Goal: Information Seeking & Learning: Check status

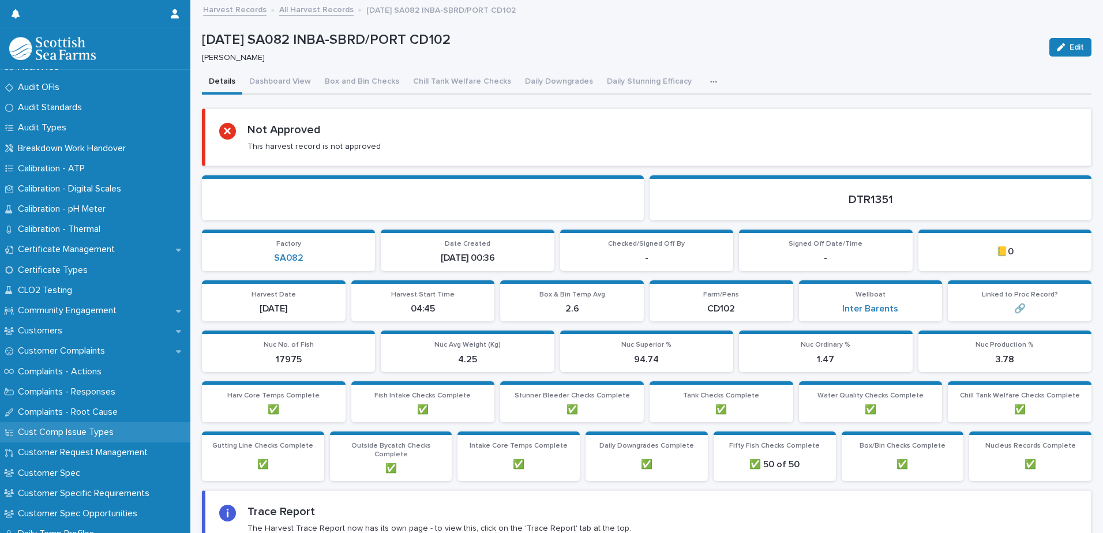
scroll to position [461, 0]
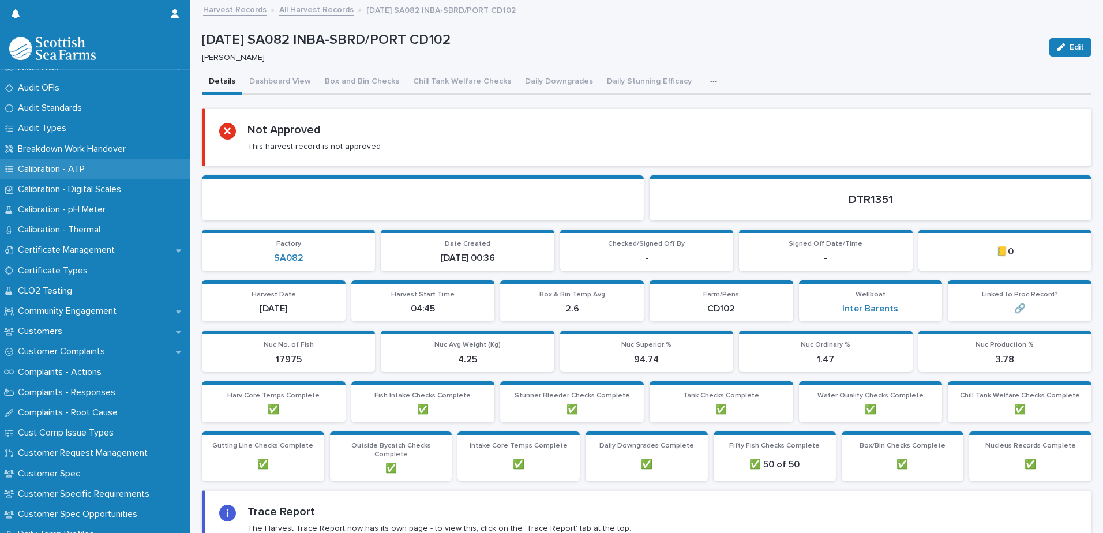
click at [81, 170] on p "Calibration - ATP" at bounding box center [53, 169] width 81 height 11
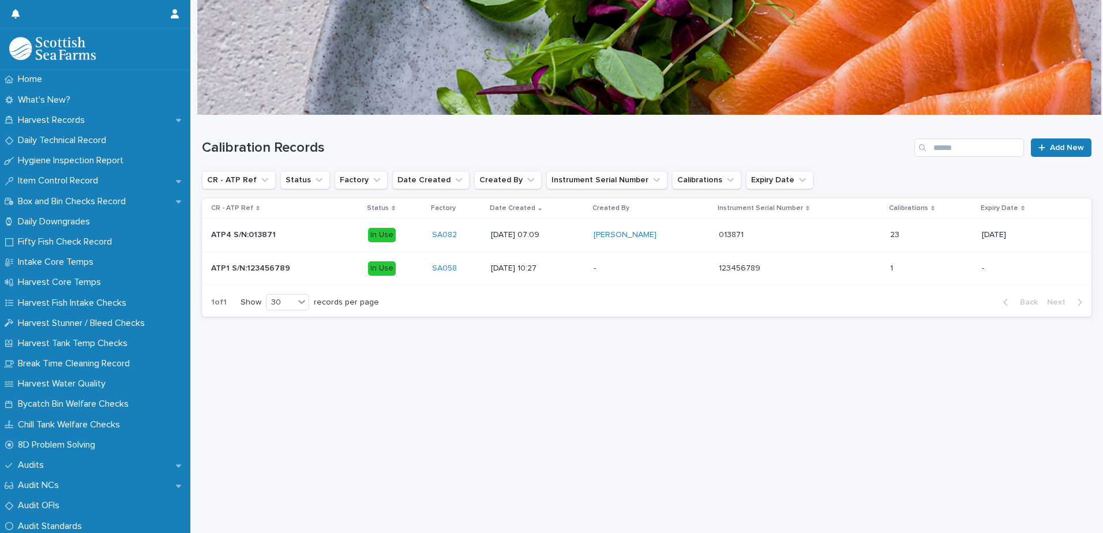
click at [795, 242] on div "013871 013871" at bounding box center [800, 235] width 162 height 19
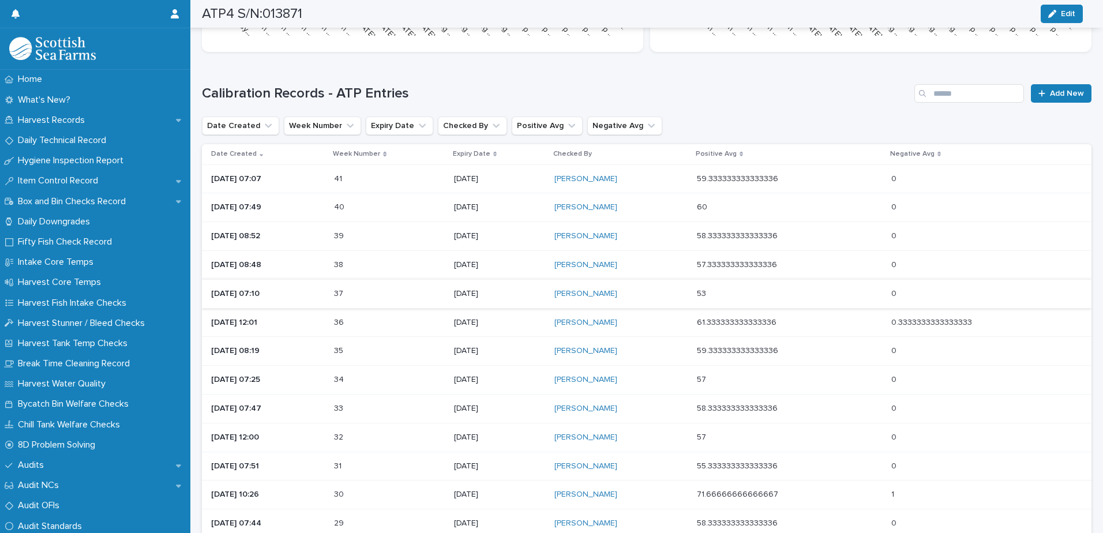
scroll to position [297, 0]
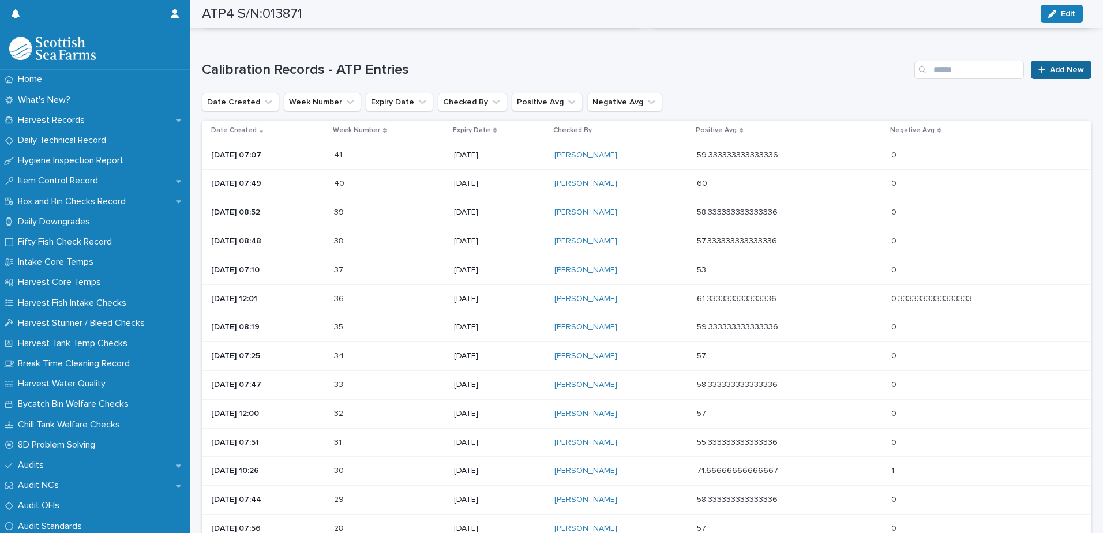
click at [1053, 75] on link "Add New" at bounding box center [1061, 70] width 61 height 18
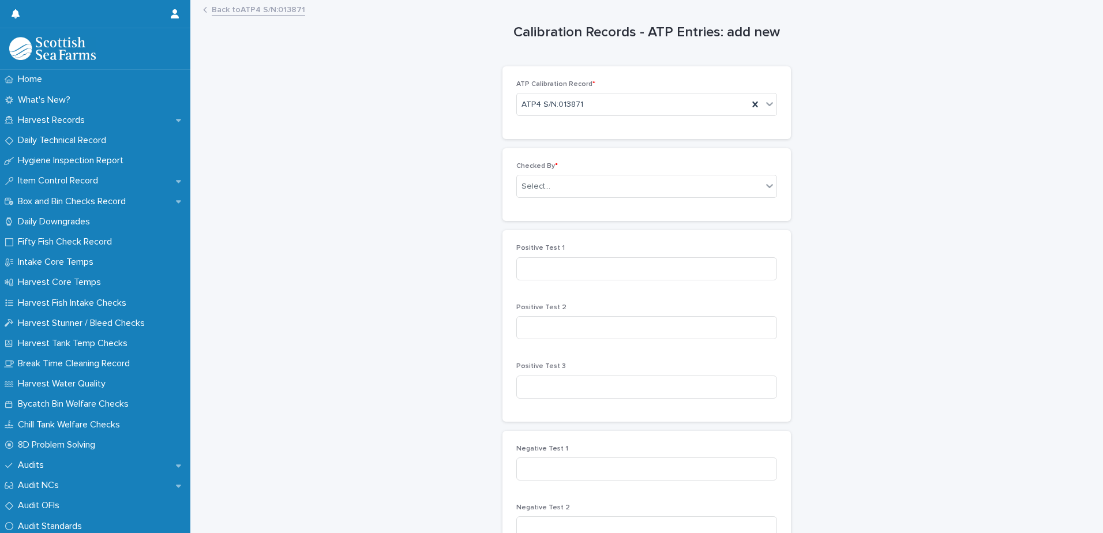
click at [232, 14] on link "Back to ATP4 S/N:013871" at bounding box center [258, 8] width 93 height 13
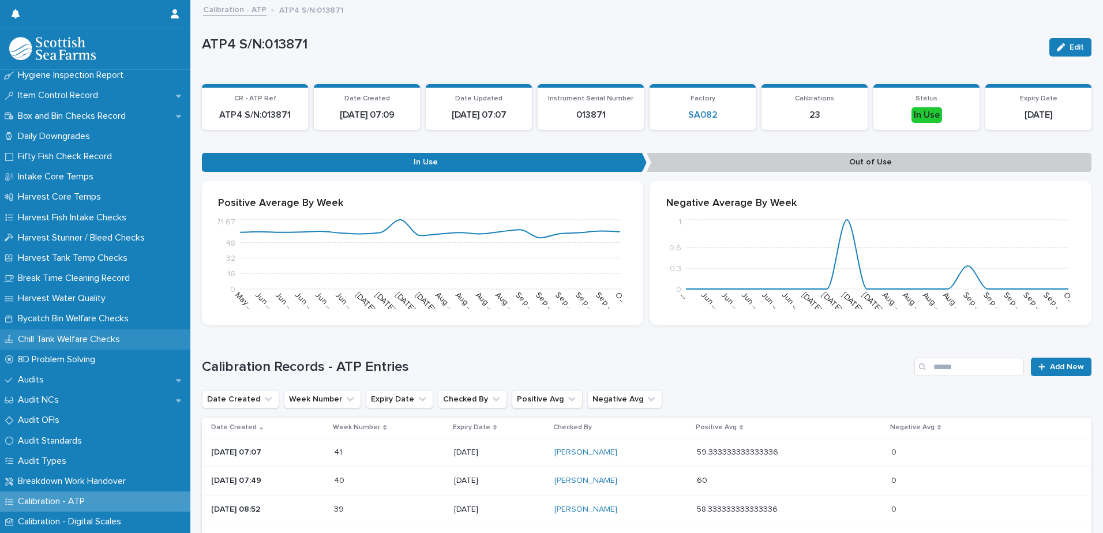
scroll to position [173, 0]
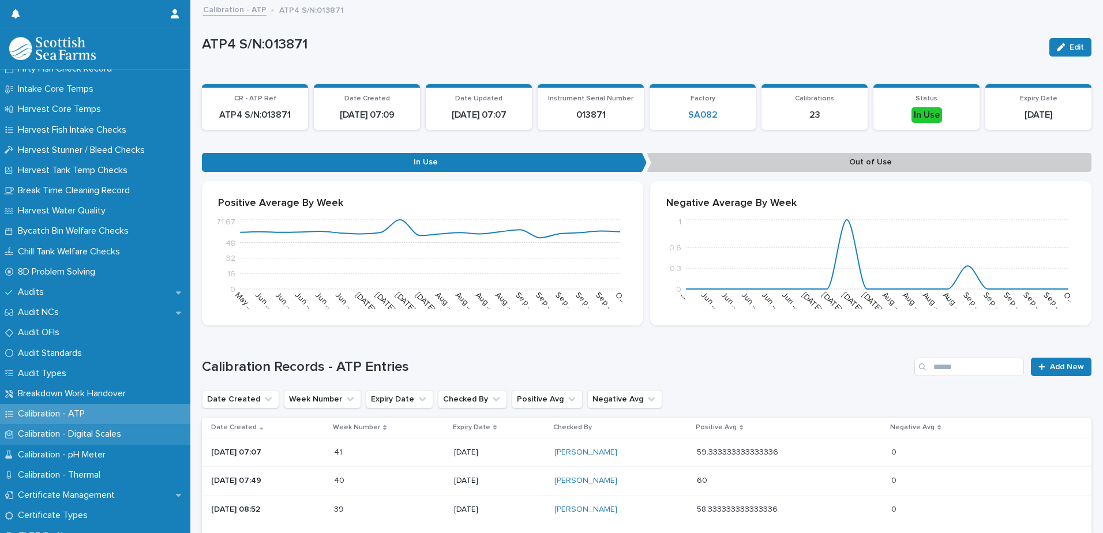
click at [108, 440] on div "Calibration - Digital Scales" at bounding box center [95, 434] width 190 height 20
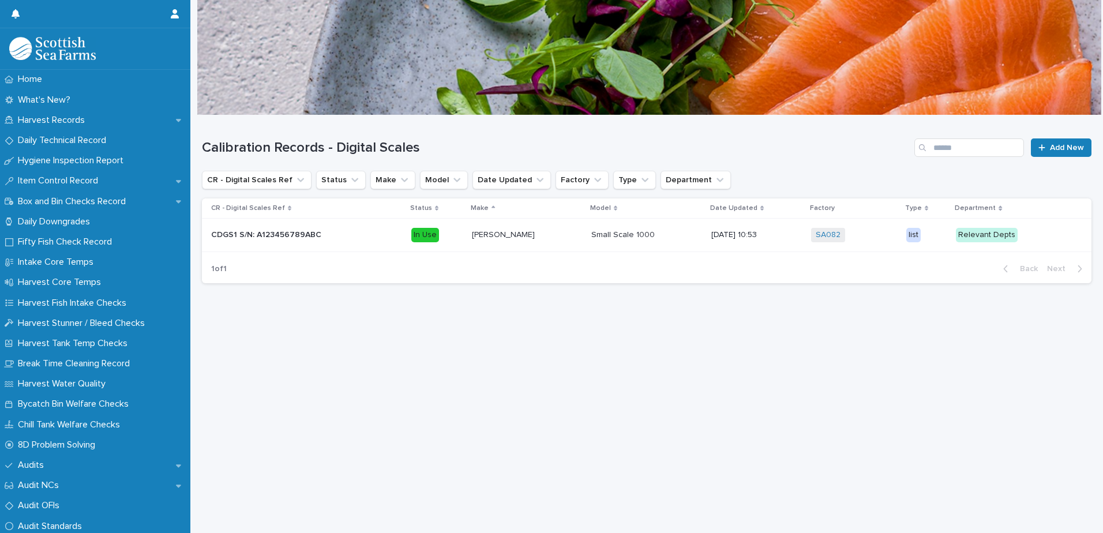
click at [536, 320] on div "Loading... Saving… Loading... Saving… Calibration Records - Digital Scales Add …" at bounding box center [646, 309] width 901 height 389
click at [46, 123] on p "Harvest Records" at bounding box center [53, 120] width 81 height 11
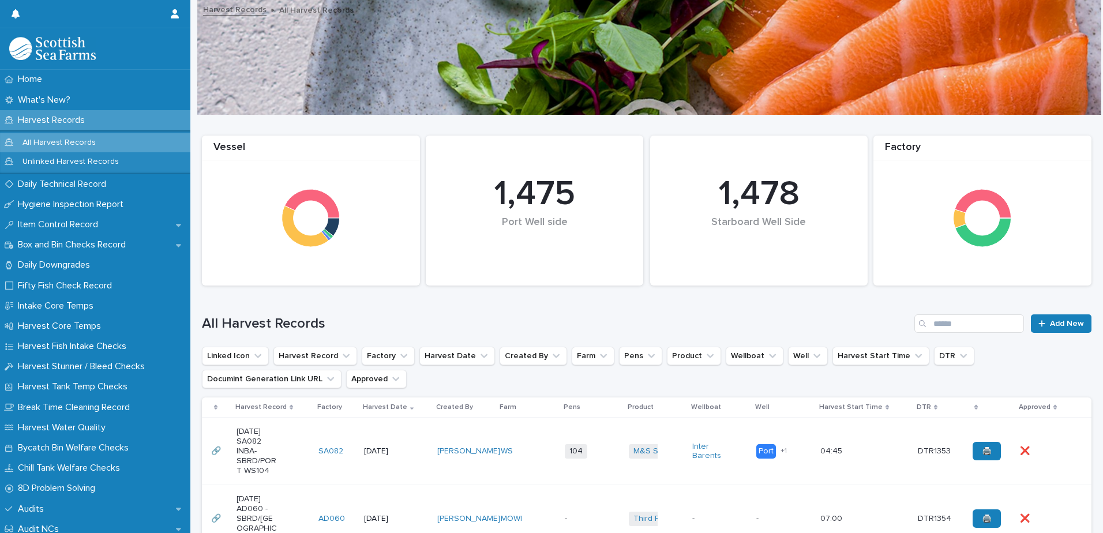
click at [276, 448] on p "[DATE] SA082 INBA-SBRD/PORT WS104" at bounding box center [256, 451] width 41 height 48
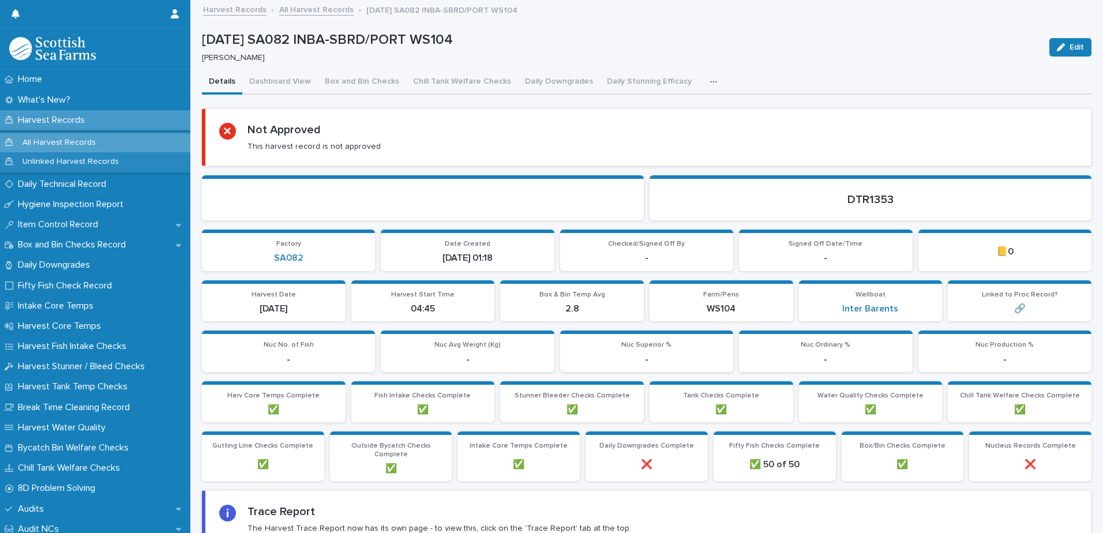
click at [703, 79] on button "button" at bounding box center [715, 81] width 25 height 23
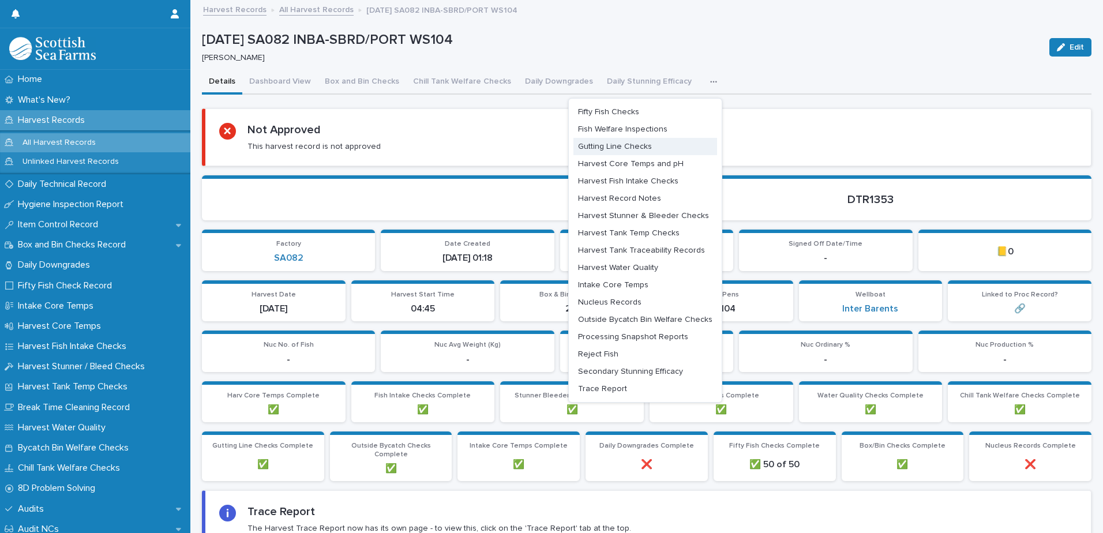
click at [663, 163] on span "Harvest Core Temps and pH" at bounding box center [631, 164] width 106 height 8
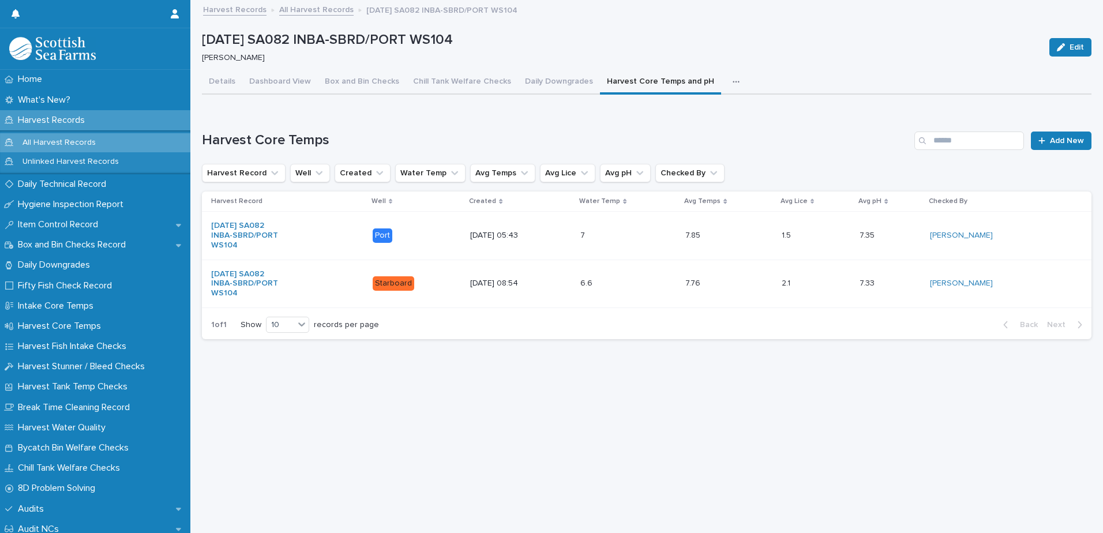
click at [834, 284] on div "2.1 2.1" at bounding box center [816, 283] width 69 height 19
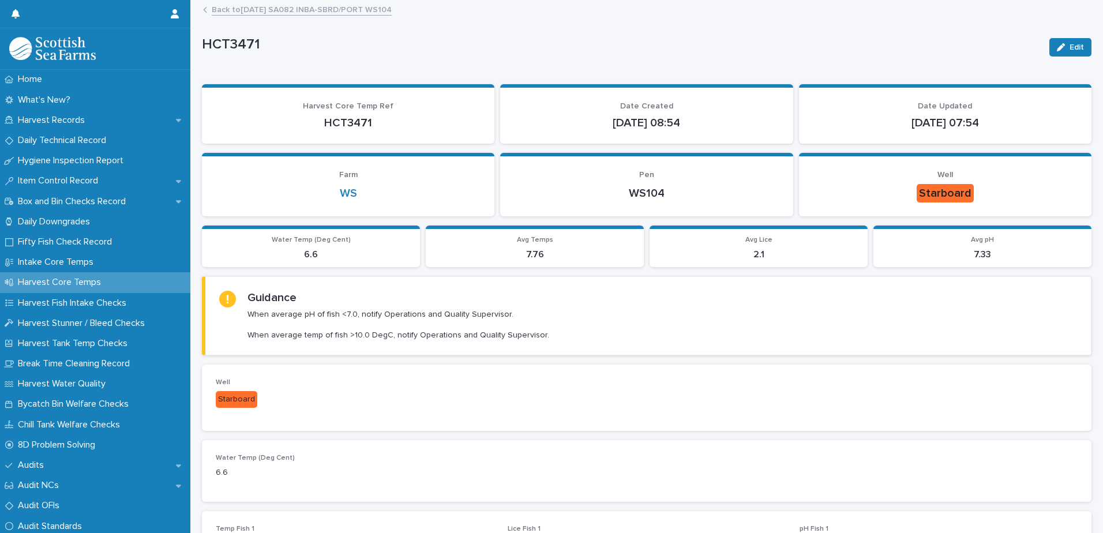
click at [367, 7] on link "Back to [DATE] SA082 INBA-SBRD/PORT WS104" at bounding box center [302, 8] width 180 height 13
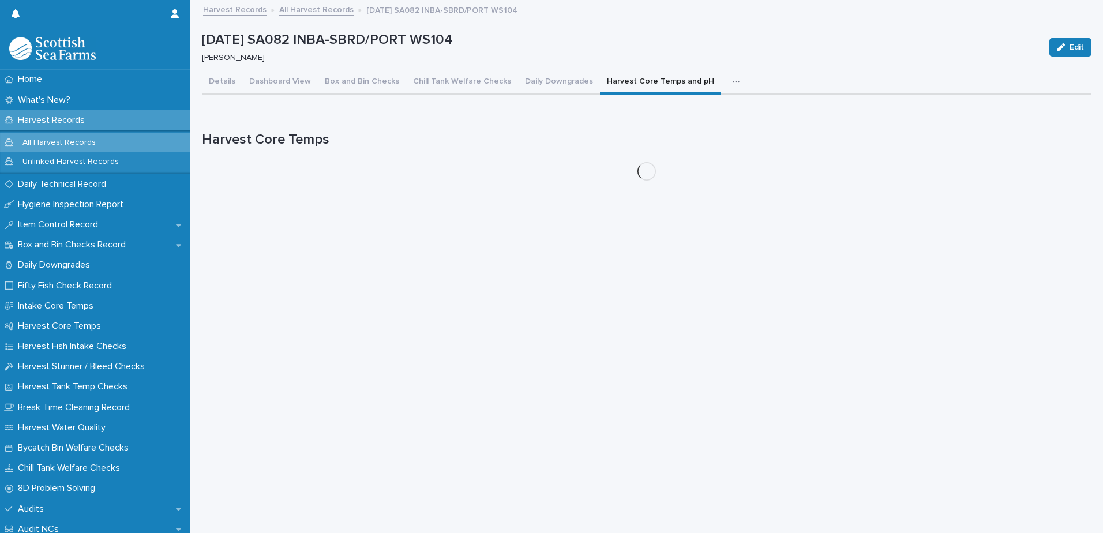
click at [363, 68] on div "[DATE] SA082 INBA-SBRD/PORT WS104 [PERSON_NAME] Edit" at bounding box center [646, 47] width 889 height 46
click at [362, 84] on button "Box and Bin Checks" at bounding box center [362, 82] width 88 height 24
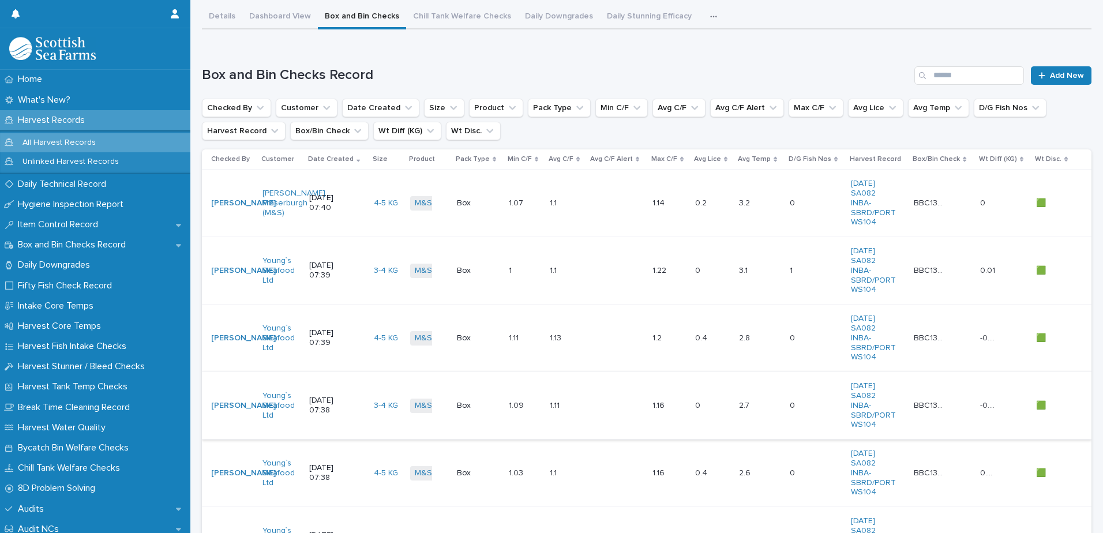
scroll to position [173, 0]
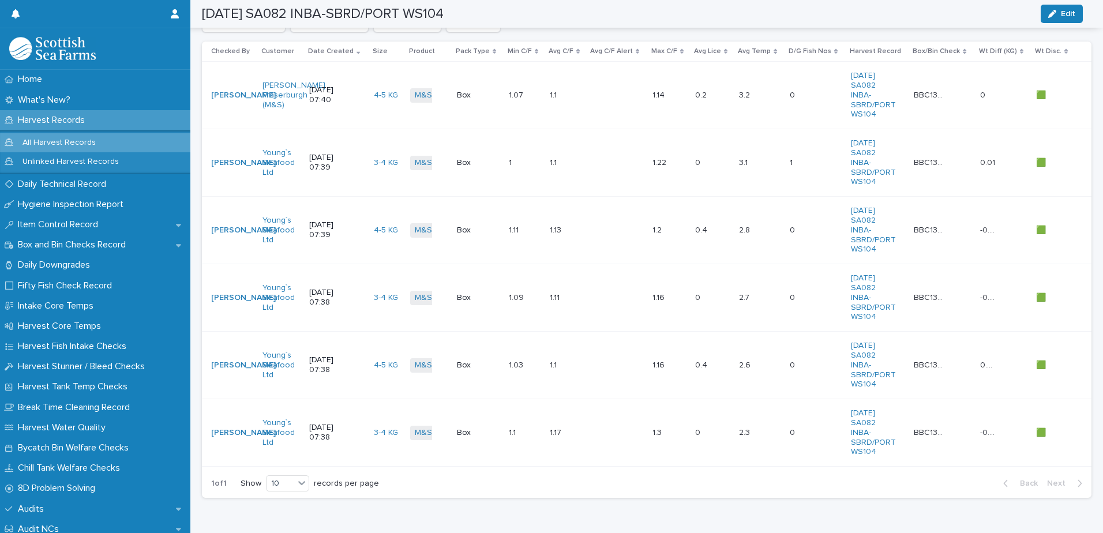
click at [595, 435] on p at bounding box center [608, 433] width 34 height 10
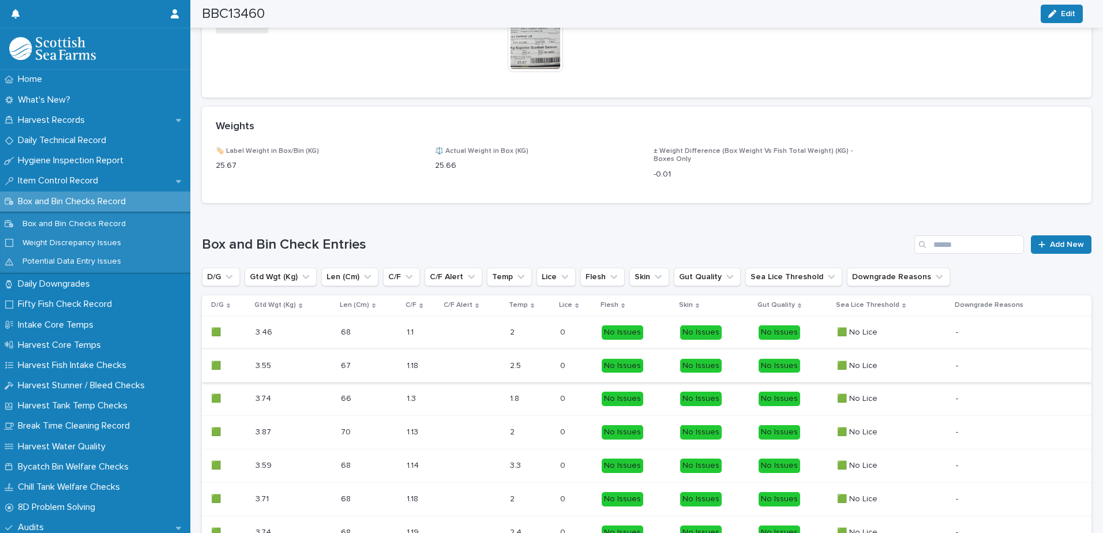
scroll to position [522, 0]
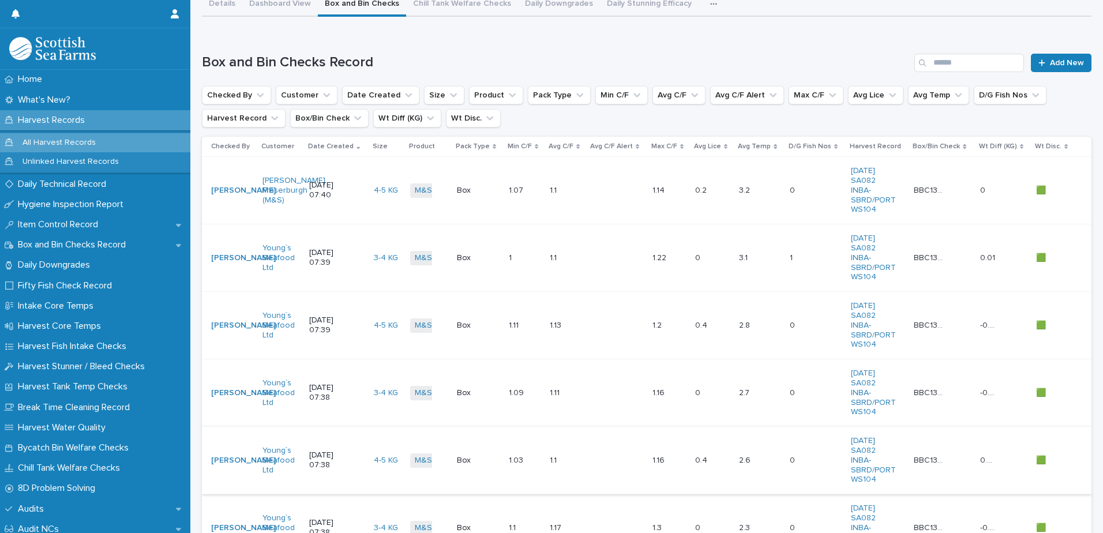
scroll to position [213, 0]
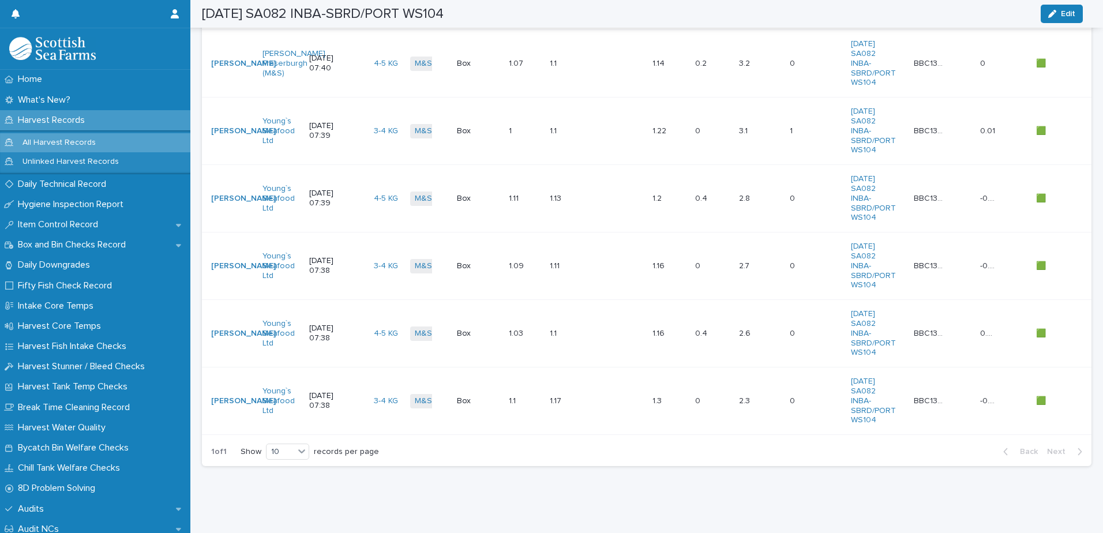
click at [731, 321] on td "0.4 0.4" at bounding box center [712, 333] width 44 height 67
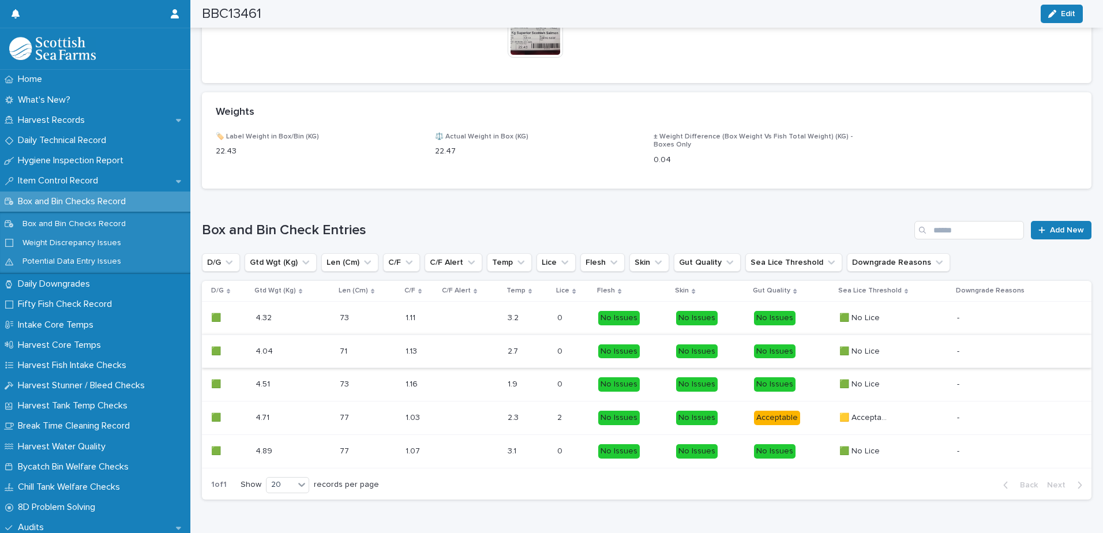
scroll to position [546, 0]
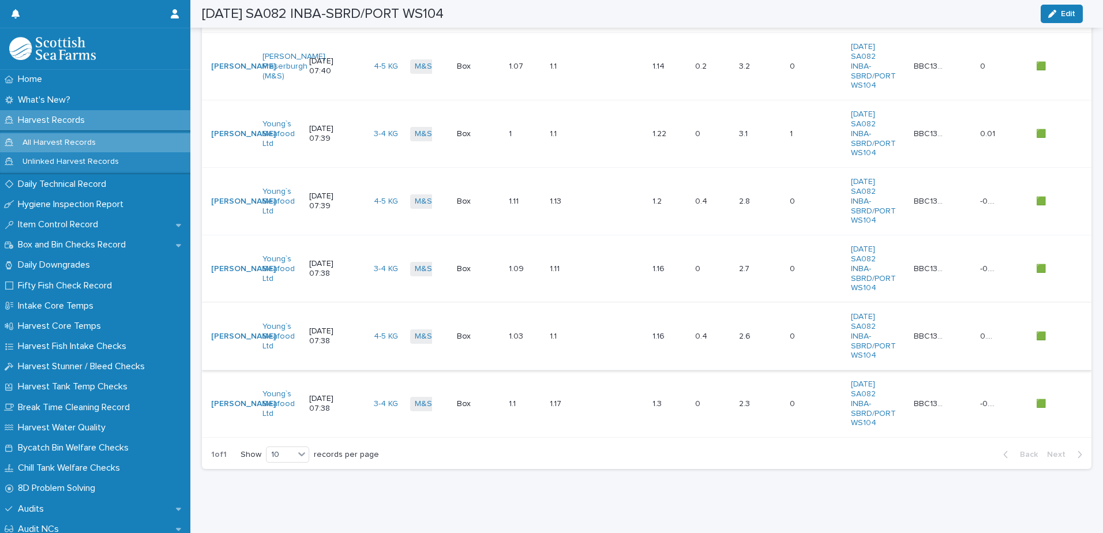
scroll to position [213, 0]
click at [749, 259] on p "2.7" at bounding box center [745, 265] width 13 height 12
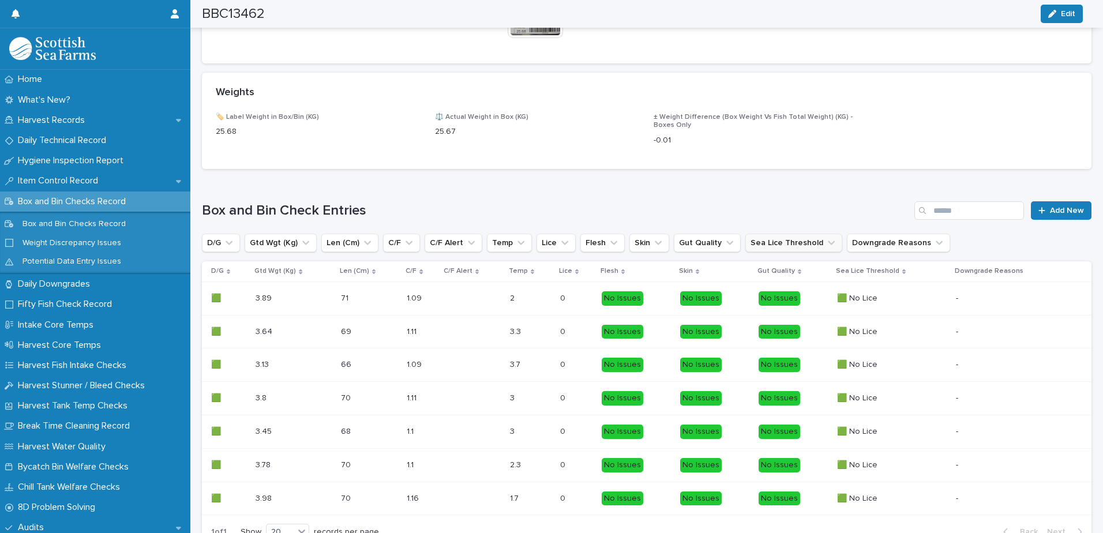
scroll to position [489, 0]
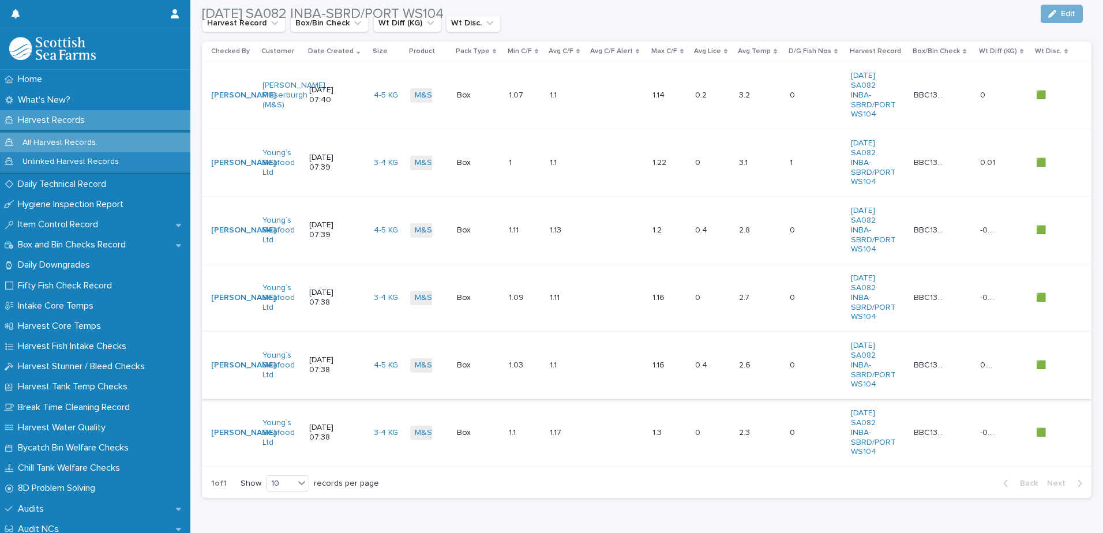
scroll to position [213, 0]
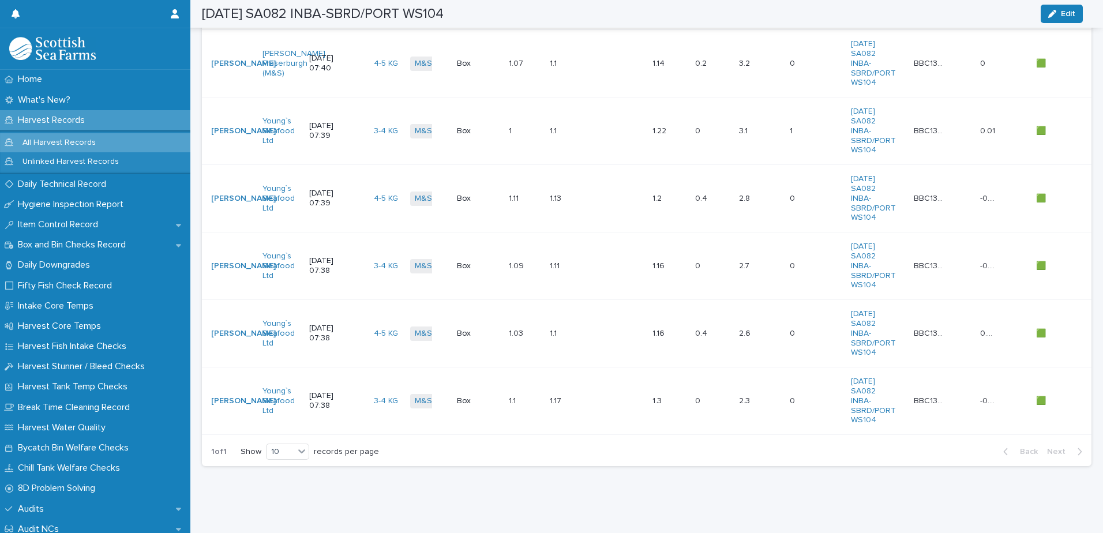
click at [770, 194] on div "2.8 2.8" at bounding box center [759, 198] width 41 height 19
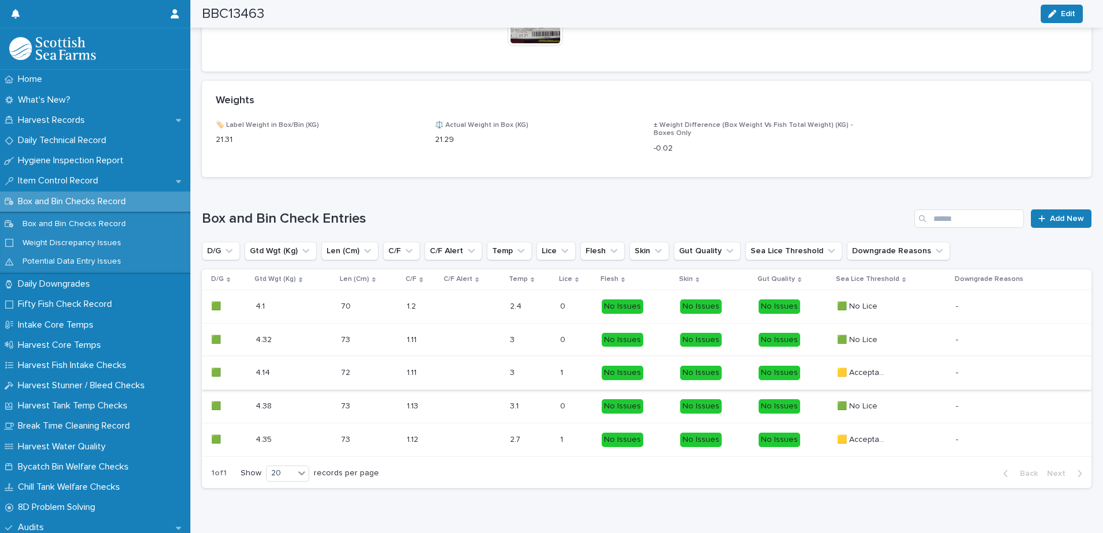
scroll to position [519, 0]
